Goal: Browse casually

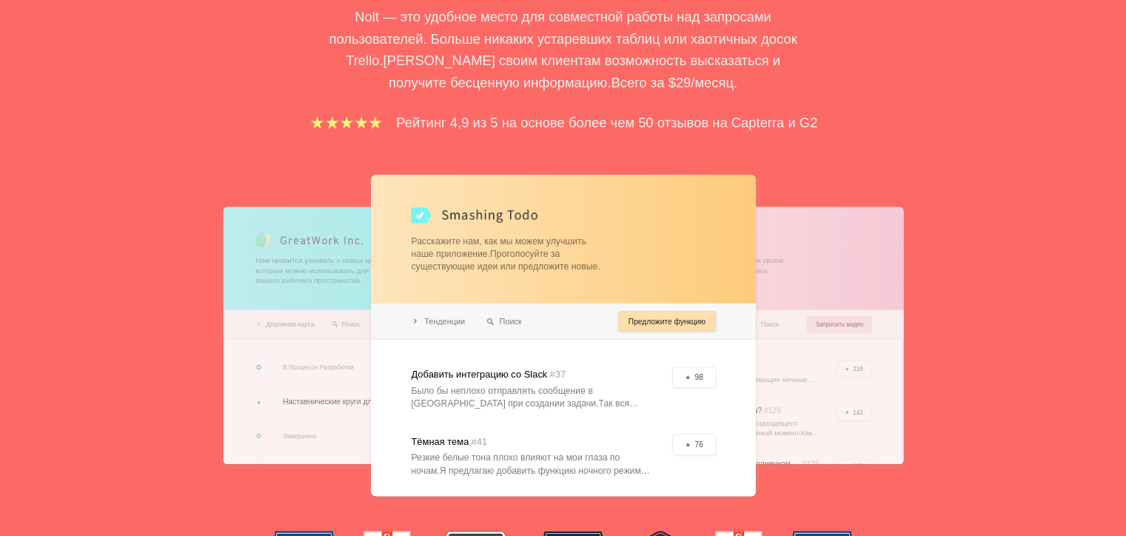
scroll to position [444, 0]
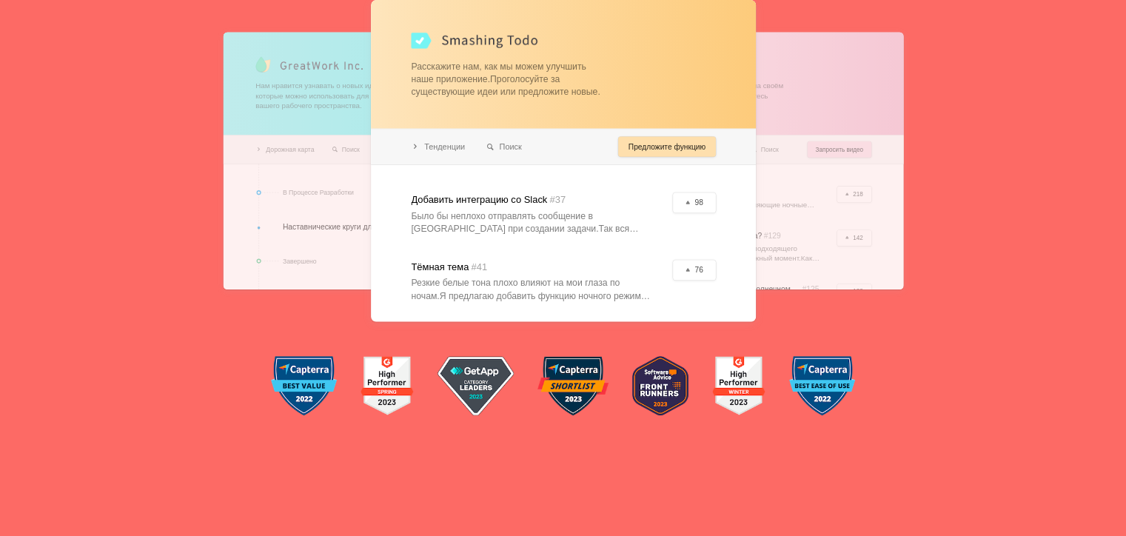
click at [691, 201] on div at bounding box center [563, 160] width 385 height 321
click at [625, 209] on div at bounding box center [563, 160] width 385 height 321
click at [555, 210] on div at bounding box center [563, 160] width 385 height 321
click at [504, 204] on div at bounding box center [563, 160] width 385 height 321
click at [503, 201] on div at bounding box center [563, 160] width 385 height 321
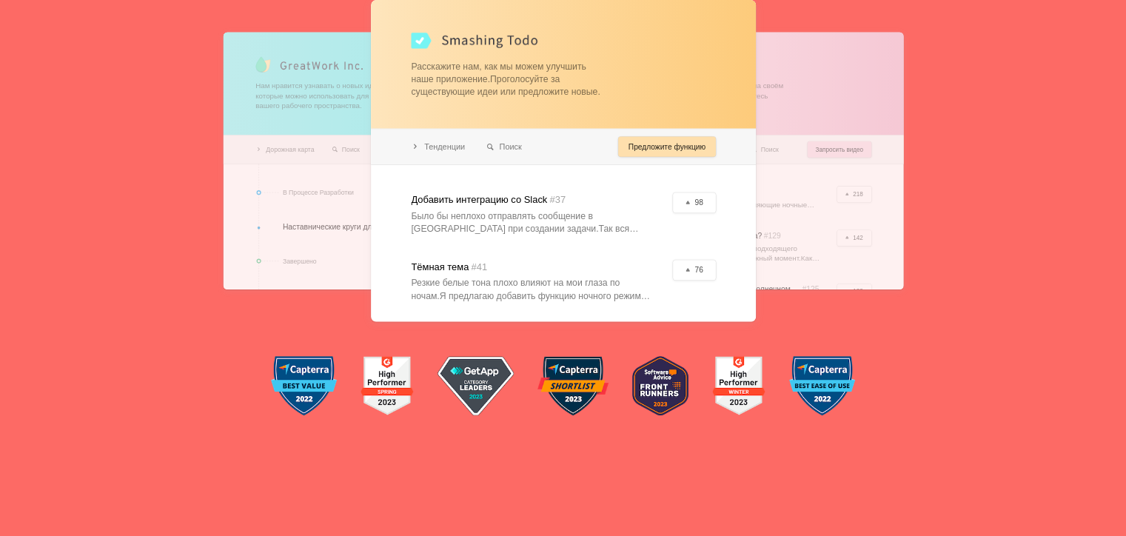
click at [696, 140] on div at bounding box center [563, 160] width 385 height 321
click at [694, 74] on div at bounding box center [563, 160] width 385 height 321
click at [1010, 150] on div "Доски отзывов, которые понравятся вашим пользователям. Nolt — это удобное место…" at bounding box center [563, 29] width 1126 height 817
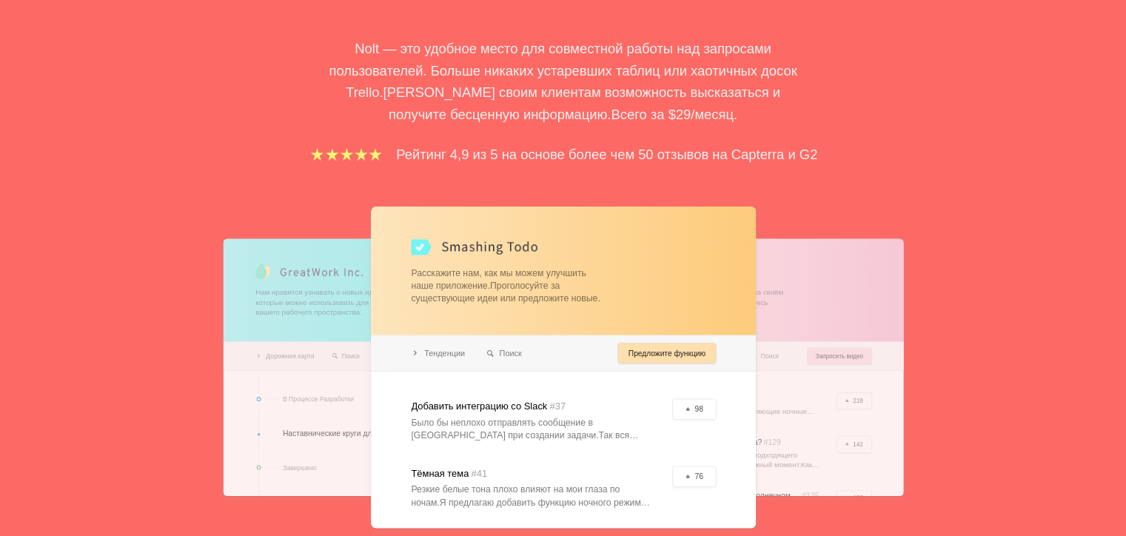
scroll to position [222, 0]
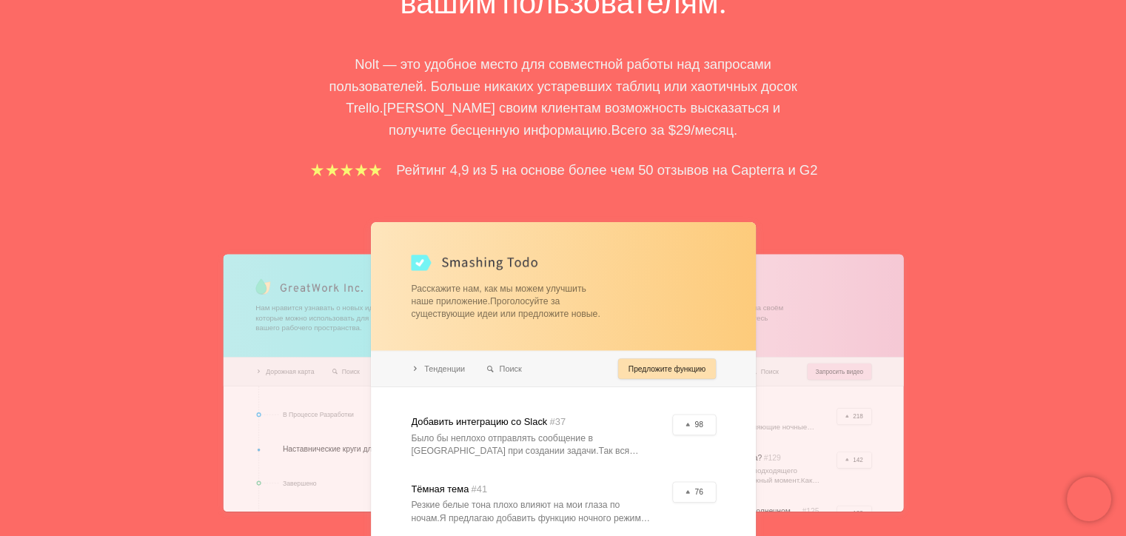
click at [923, 272] on div "Доски отзывов, которые понравятся вашим пользователям. Nolt — это удобное место…" at bounding box center [563, 251] width 1126 height 817
click at [883, 284] on div at bounding box center [749, 384] width 308 height 258
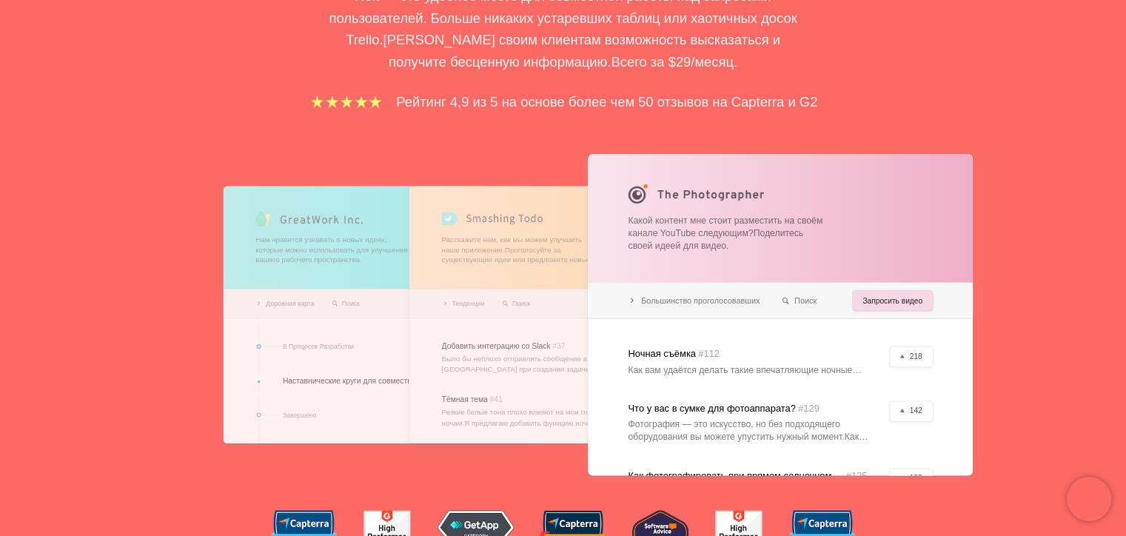
scroll to position [296, 0]
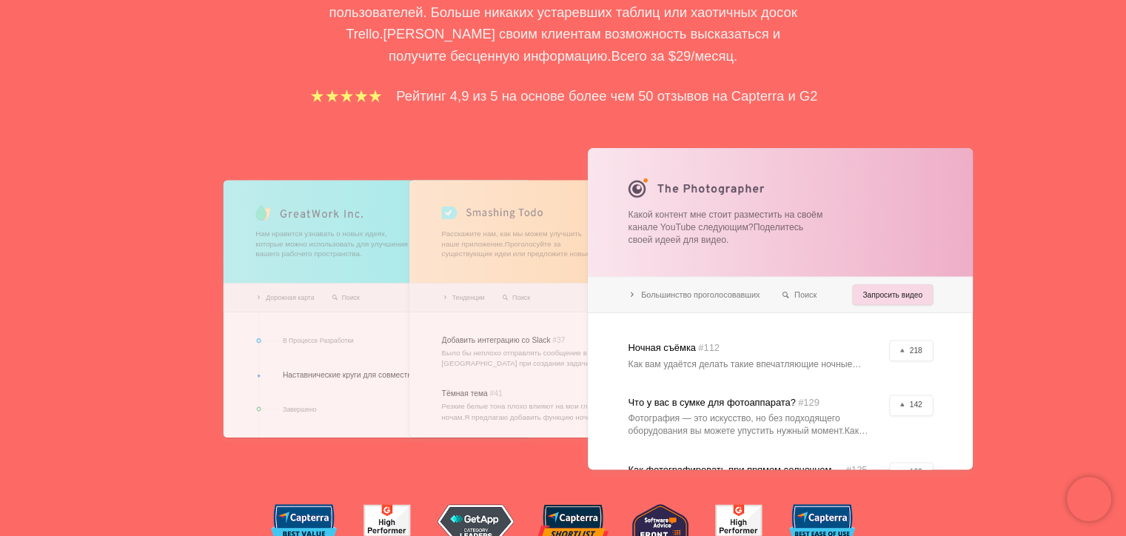
click at [309, 203] on div at bounding box center [377, 310] width 308 height 258
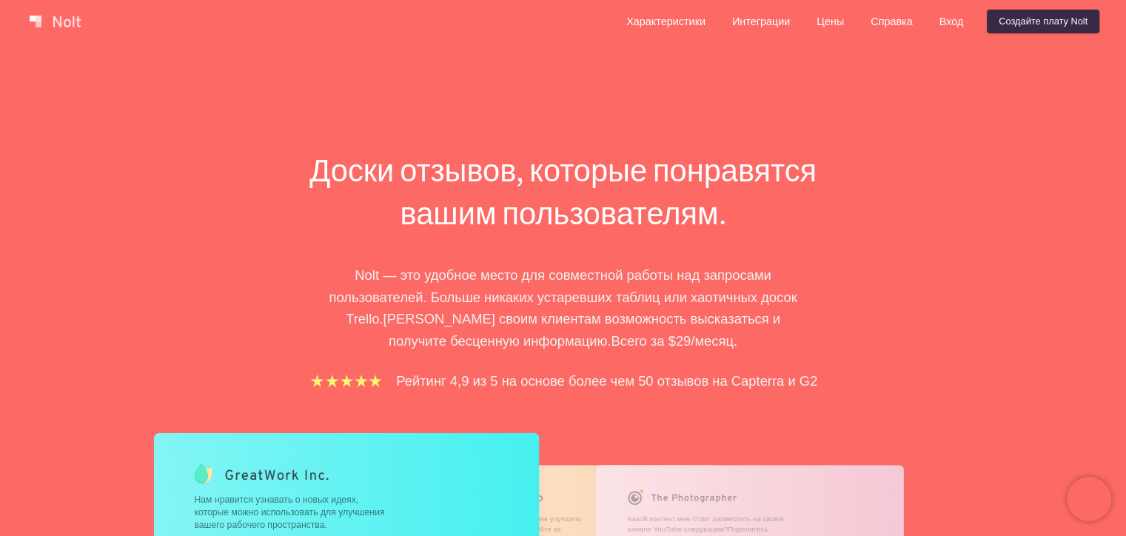
scroll to position [0, 0]
